Goal: Task Accomplishment & Management: Manage account settings

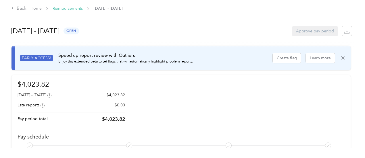
click at [71, 8] on link "Reimbursements" at bounding box center [68, 8] width 30 height 5
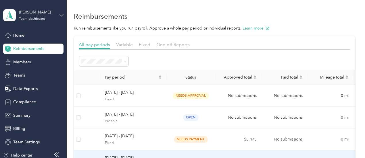
click at [148, 155] on span "[DATE] - [DATE]" at bounding box center [133, 158] width 57 height 6
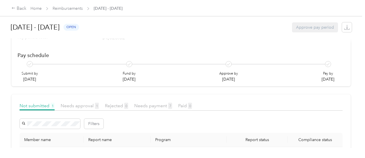
scroll to position [86, 0]
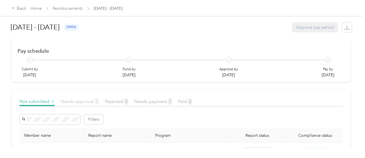
click at [82, 99] on span "Needs approval 1" at bounding box center [80, 101] width 38 height 5
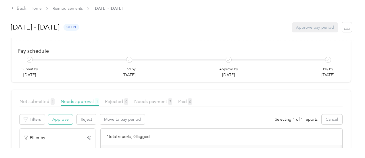
click at [59, 115] on button "Approve" at bounding box center [60, 120] width 24 height 10
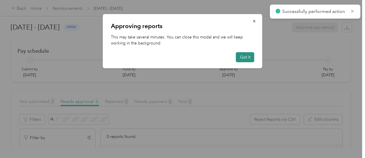
click at [244, 57] on button "Got it" at bounding box center [245, 57] width 18 height 10
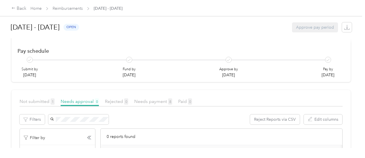
click at [315, 26] on div "Approve pay period" at bounding box center [315, 27] width 46 height 10
click at [74, 7] on link "Reimbursements" at bounding box center [68, 8] width 30 height 5
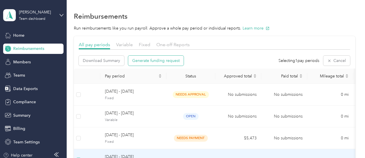
click at [144, 62] on span "Generate funding request" at bounding box center [155, 61] width 47 height 6
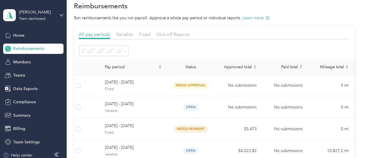
scroll to position [10, 0]
click at [172, 34] on span "One-off Reports" at bounding box center [172, 34] width 33 height 5
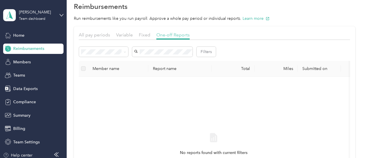
scroll to position [21, 0]
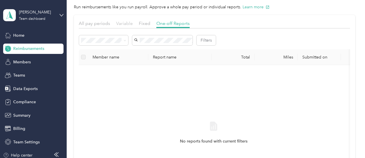
click at [127, 23] on span "Variable" at bounding box center [124, 23] width 17 height 5
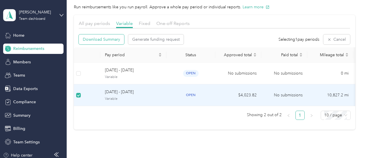
click at [113, 37] on span "Download Summary" at bounding box center [101, 39] width 37 height 6
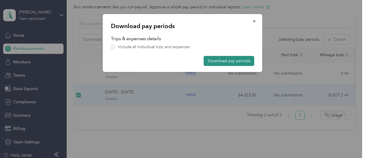
click at [215, 61] on button "Download pay periods" at bounding box center [229, 61] width 51 height 10
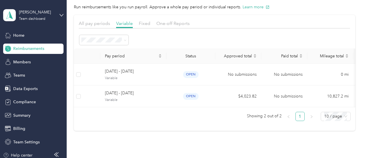
click at [232, 131] on section "All pay periods Variable Fixed One-off Reports Pay period Status Approved total…" at bounding box center [214, 73] width 281 height 116
